Goal: Information Seeking & Learning: Learn about a topic

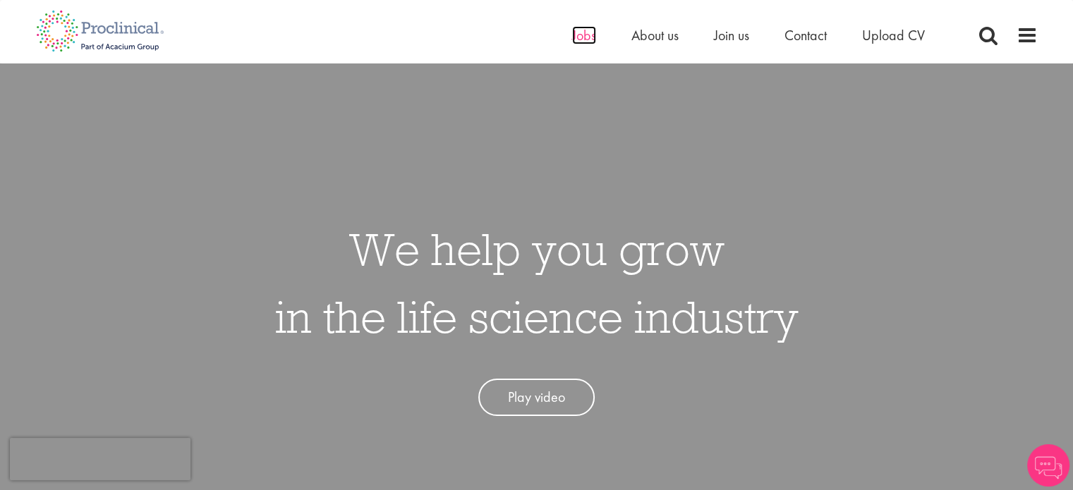
click at [582, 37] on span "Jobs" at bounding box center [584, 35] width 24 height 18
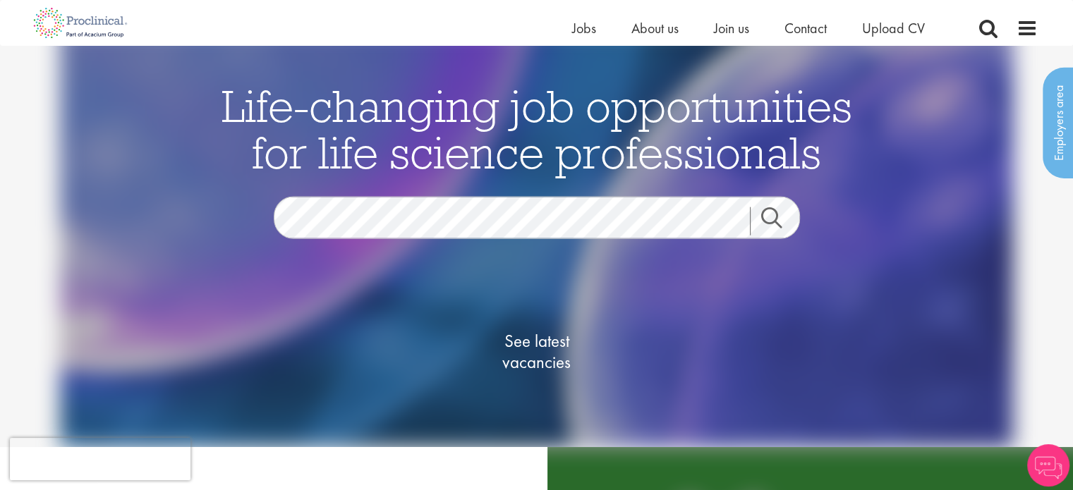
scroll to position [212, 0]
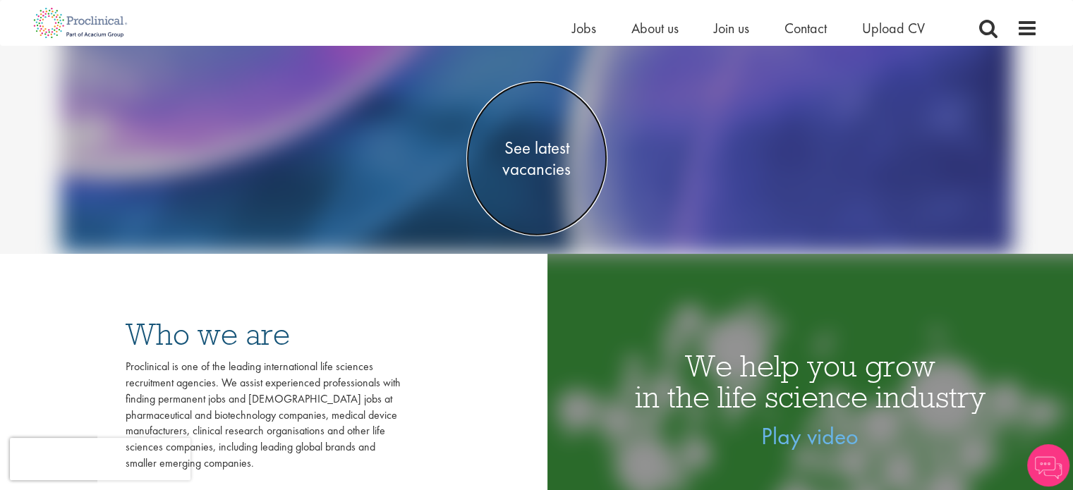
click at [538, 164] on span "See latest vacancies" at bounding box center [536, 159] width 141 height 42
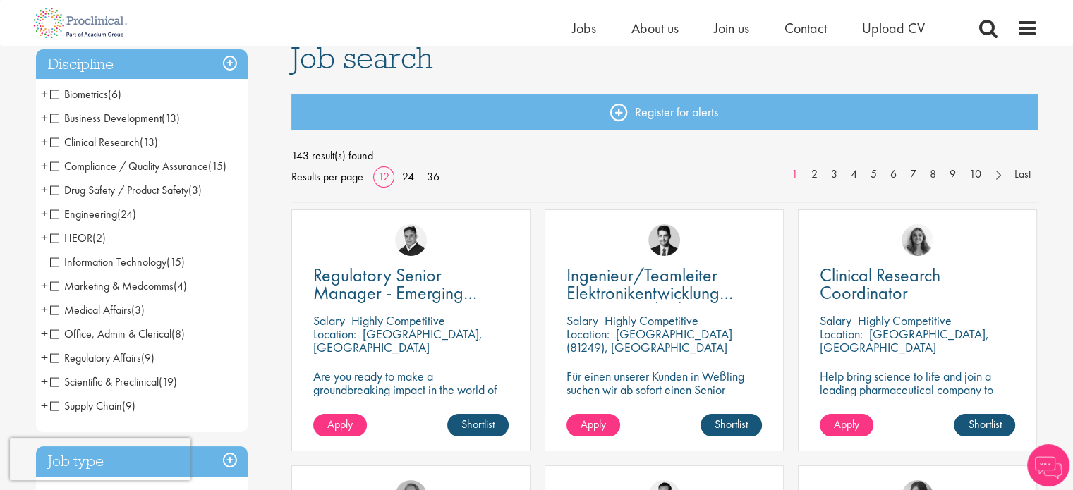
scroll to position [141, 0]
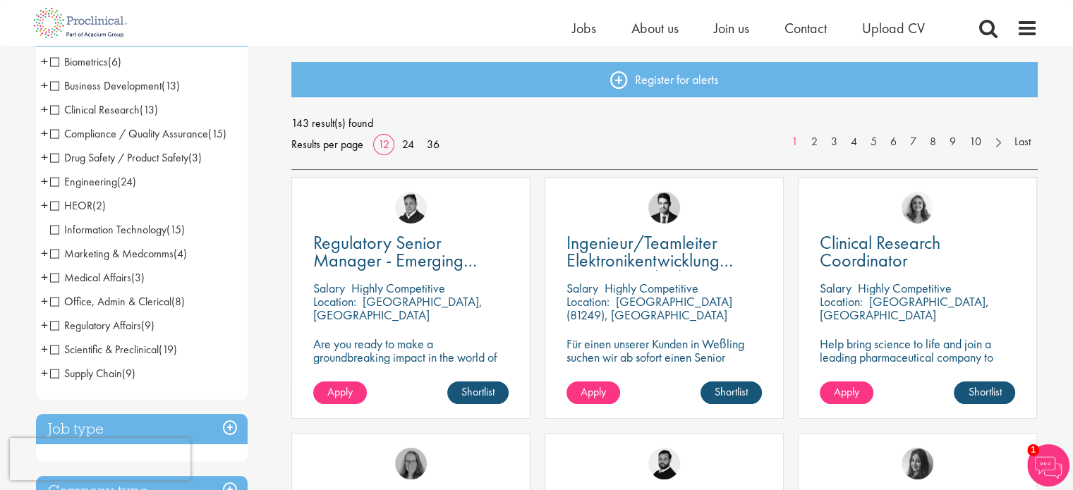
click at [41, 352] on span "+" at bounding box center [44, 349] width 7 height 21
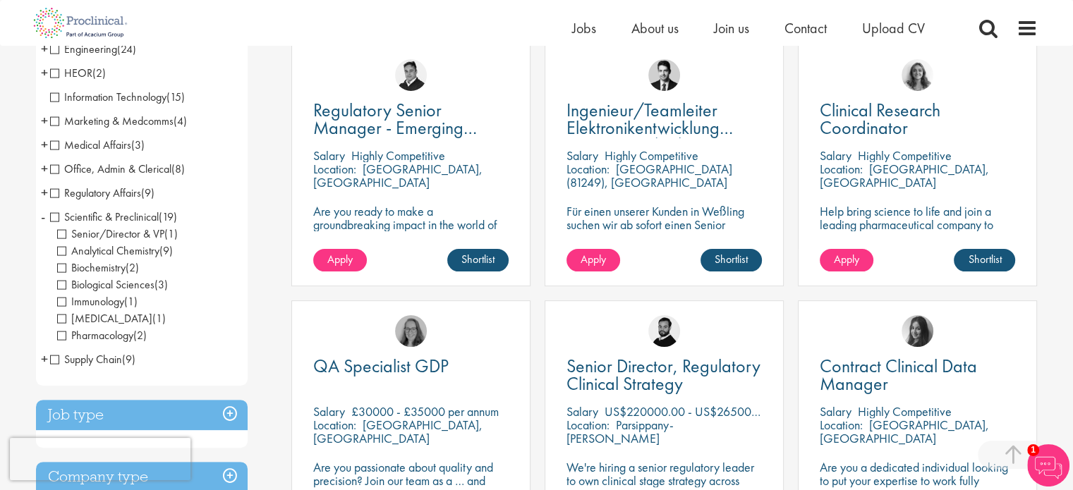
scroll to position [282, 0]
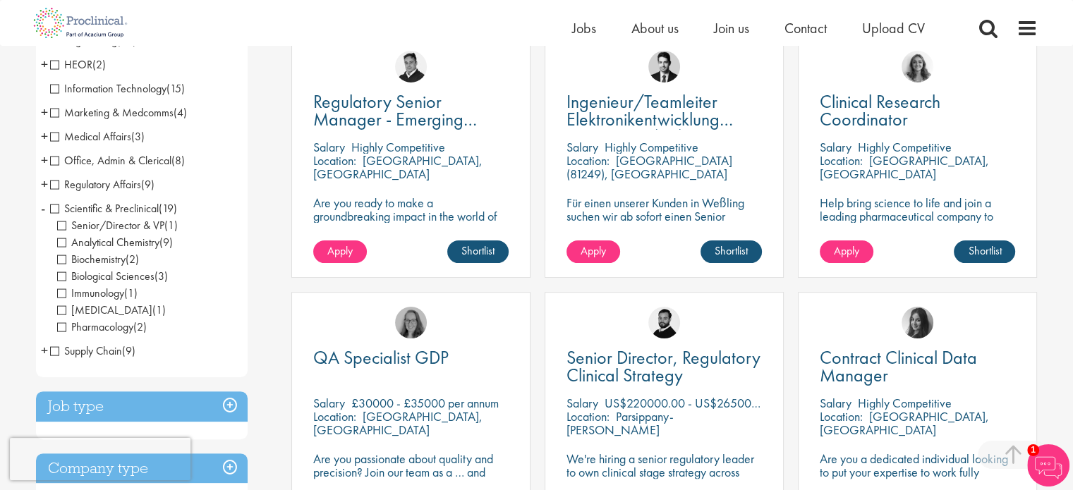
click at [44, 351] on span "+" at bounding box center [44, 350] width 7 height 21
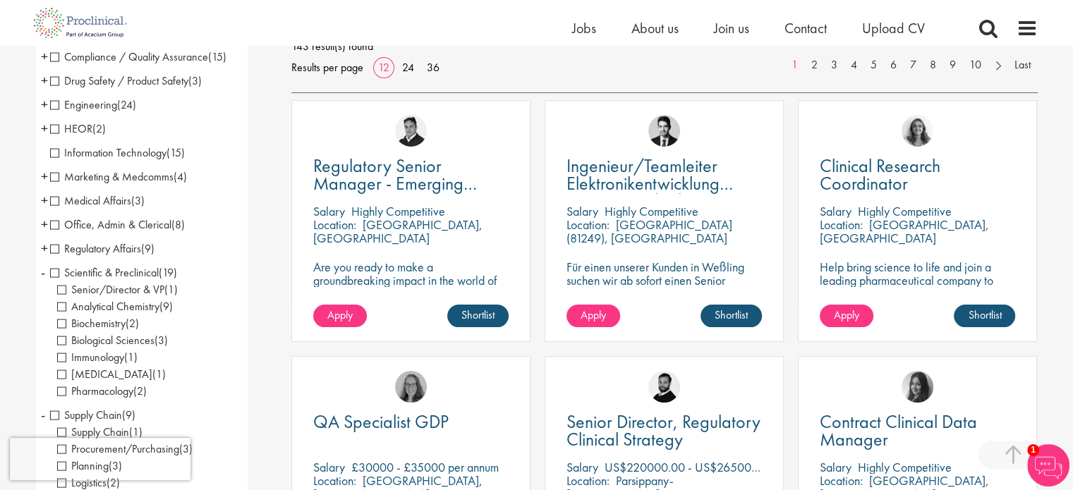
scroll to position [212, 0]
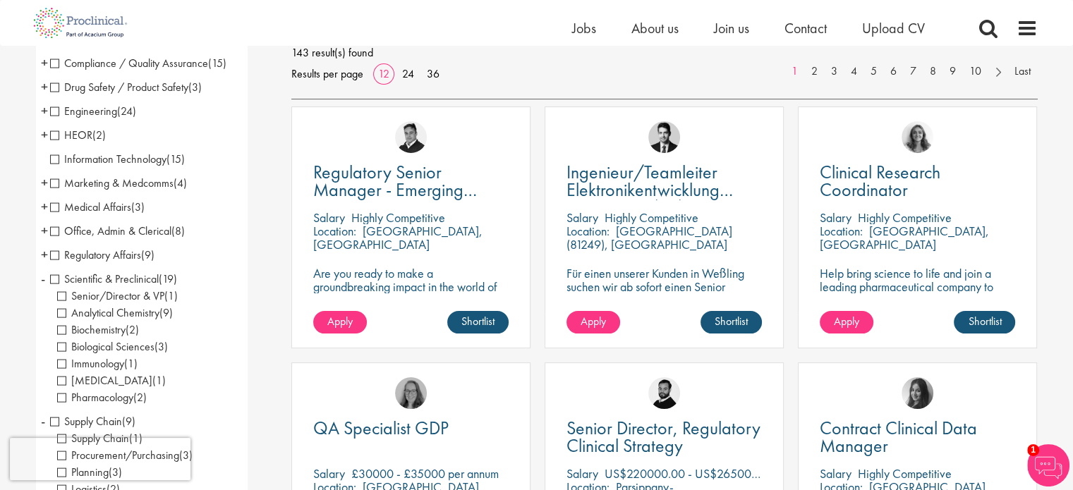
click at [42, 253] on span "+" at bounding box center [44, 254] width 7 height 21
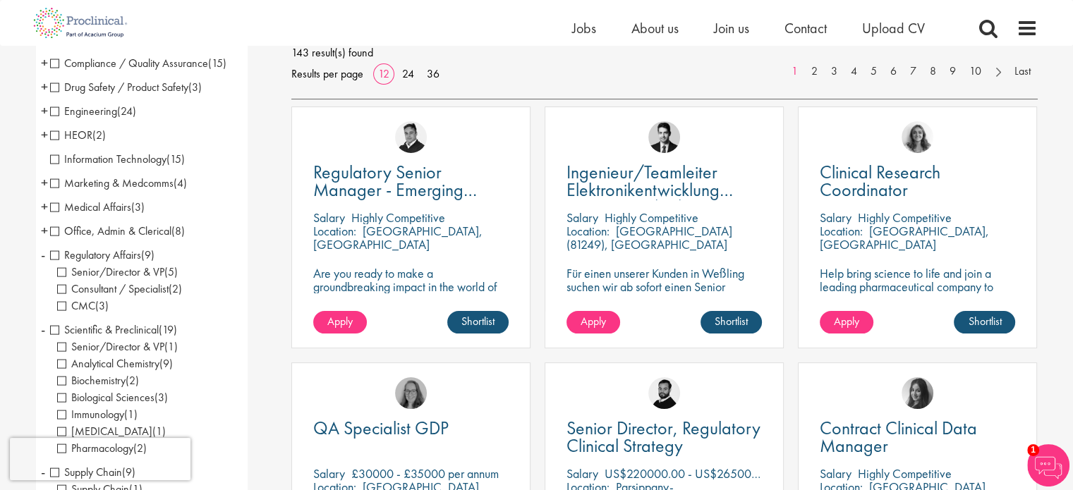
click at [45, 233] on span "+" at bounding box center [44, 230] width 7 height 21
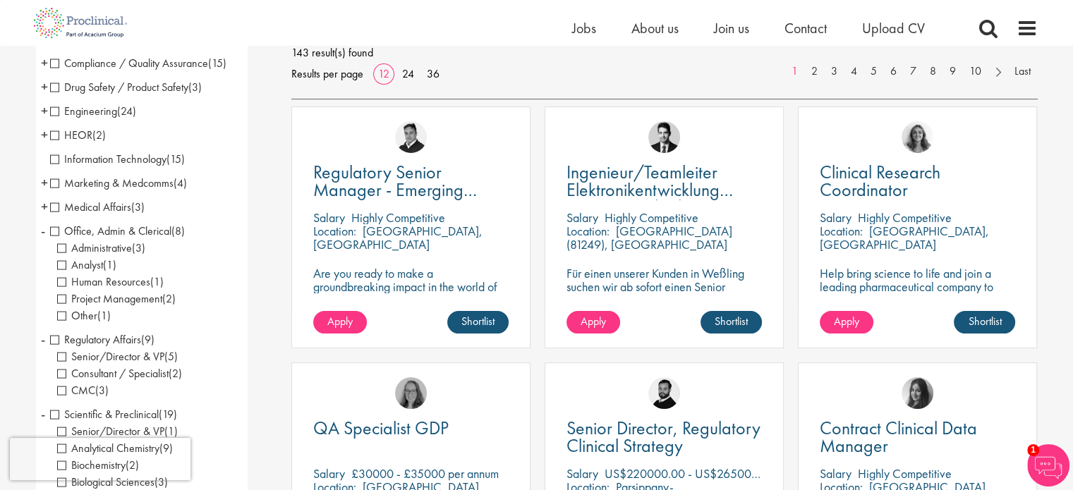
click at [45, 203] on span "+" at bounding box center [44, 206] width 7 height 21
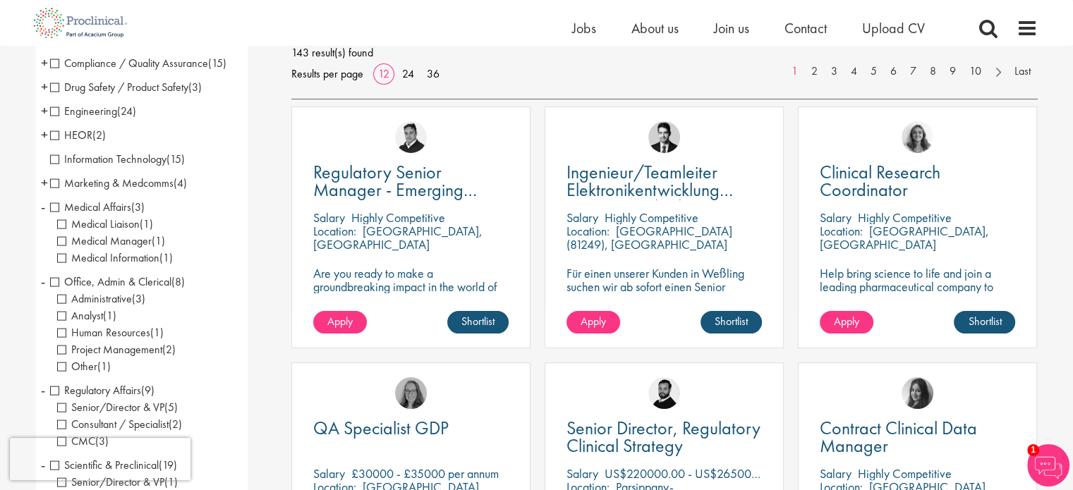
click at [45, 183] on span "+" at bounding box center [44, 182] width 7 height 21
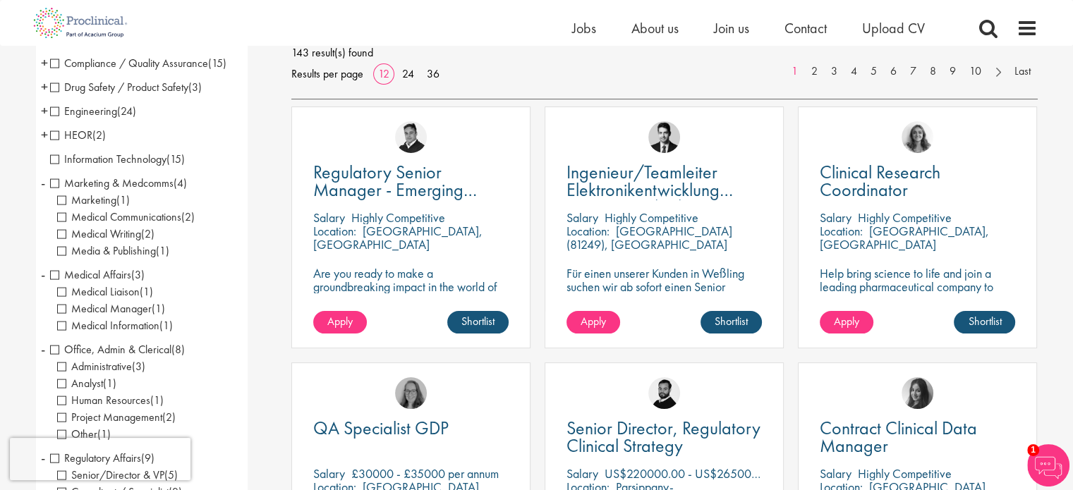
click at [44, 135] on span "+" at bounding box center [44, 134] width 7 height 21
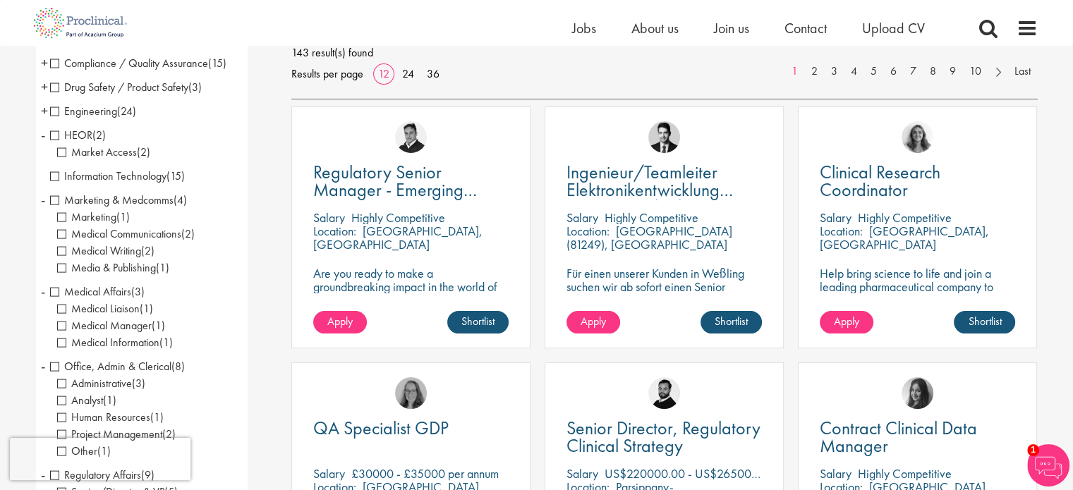
click at [47, 112] on span "+" at bounding box center [44, 110] width 7 height 21
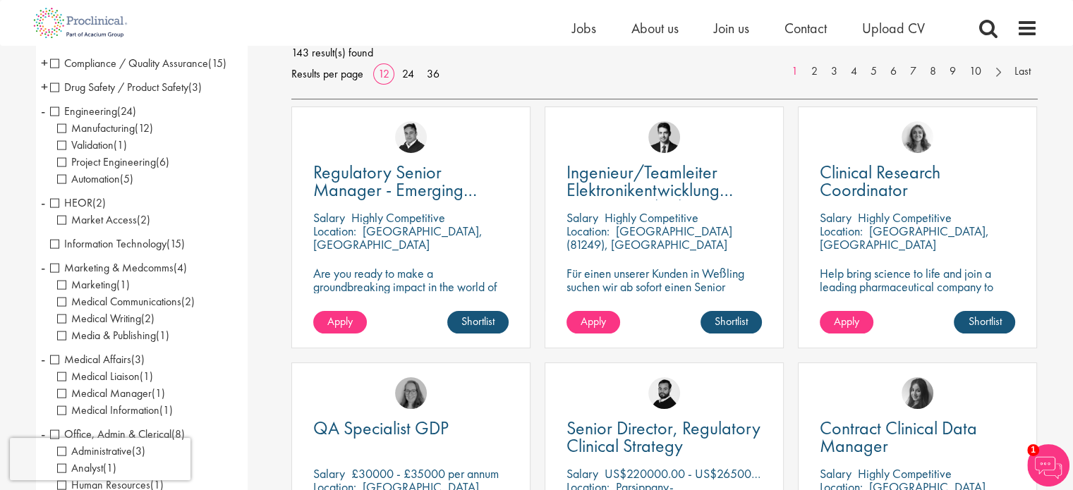
click at [54, 61] on span "Compliance / Quality Assurance" at bounding box center [129, 63] width 158 height 15
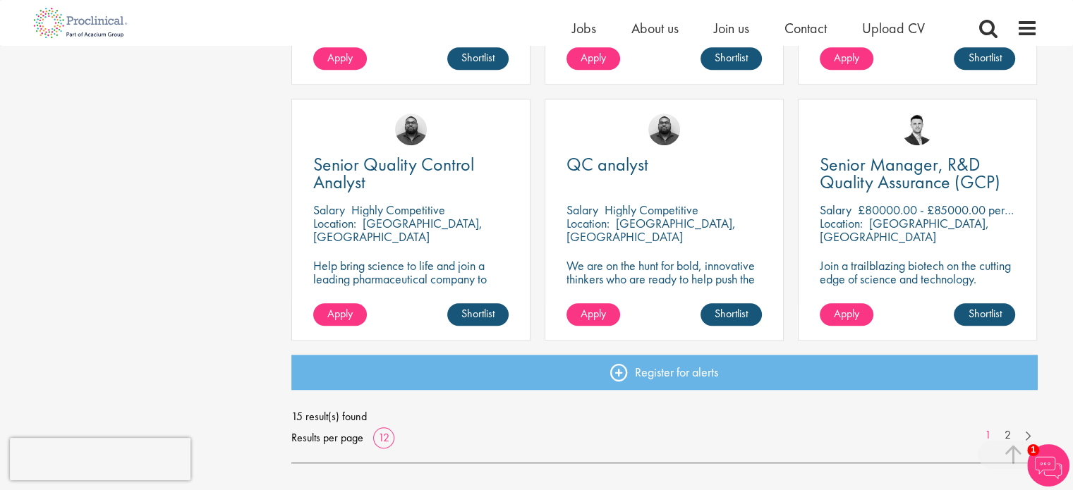
scroll to position [1059, 0]
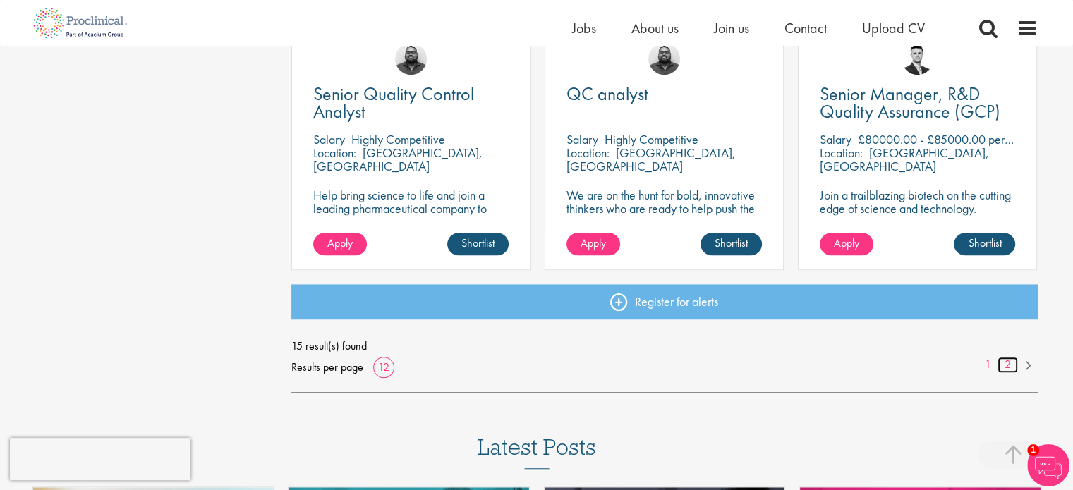
click at [1008, 364] on link "2" at bounding box center [1008, 365] width 20 height 16
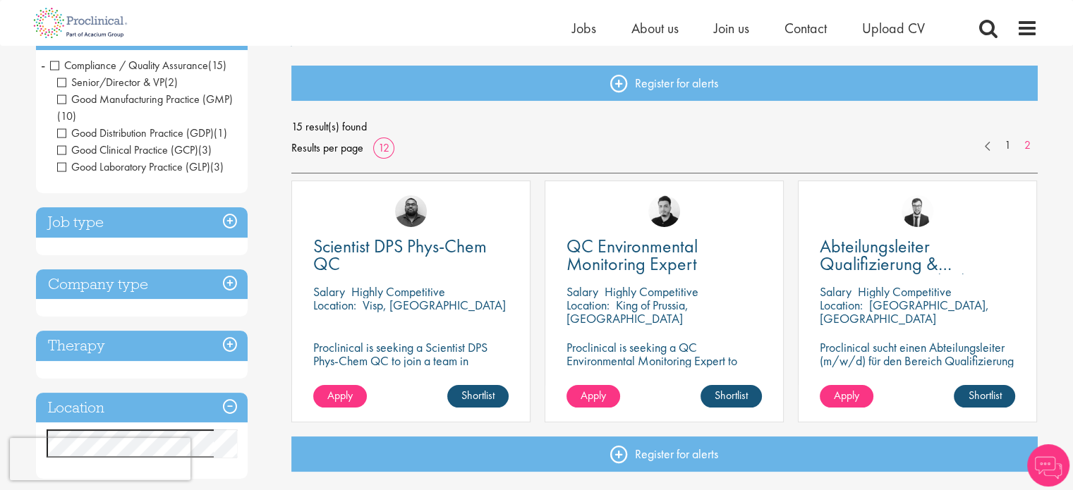
scroll to position [141, 0]
